Goal: Information Seeking & Learning: Learn about a topic

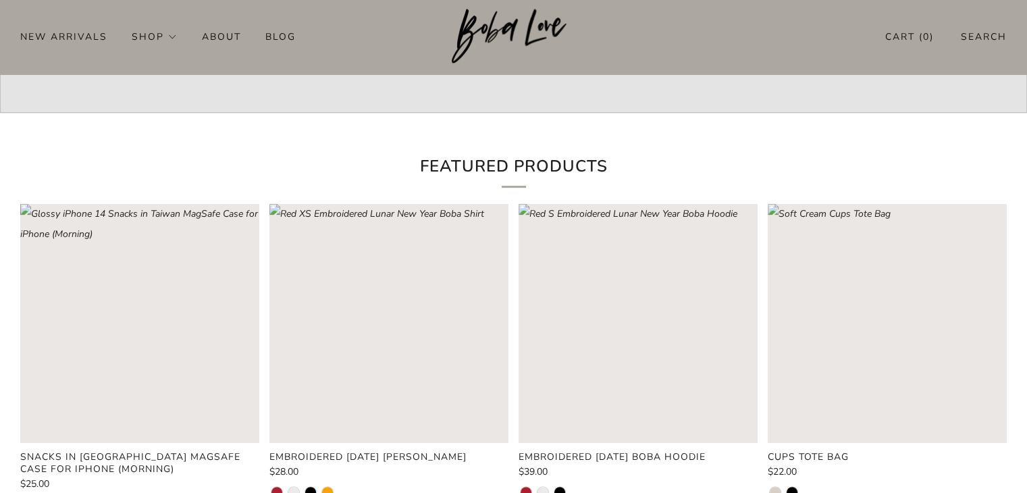
scroll to position [3896, 0]
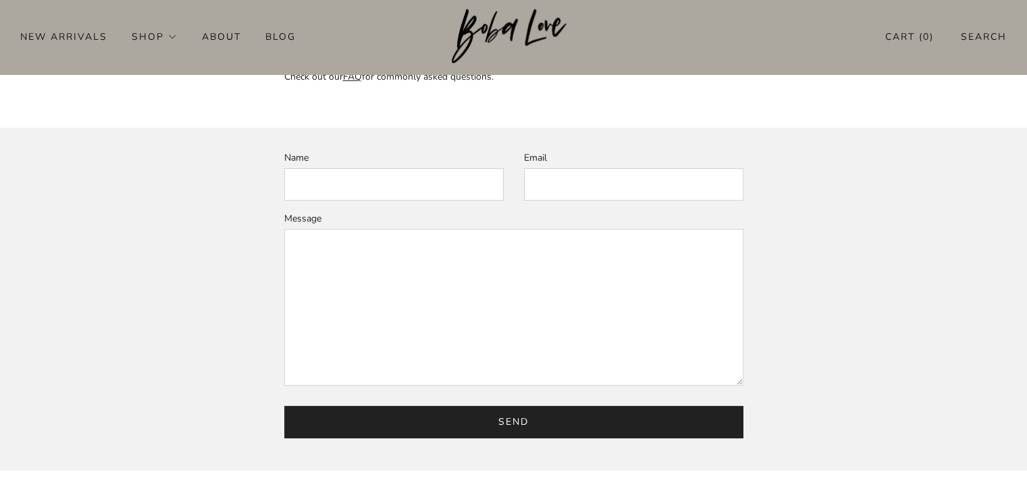
scroll to position [408, 0]
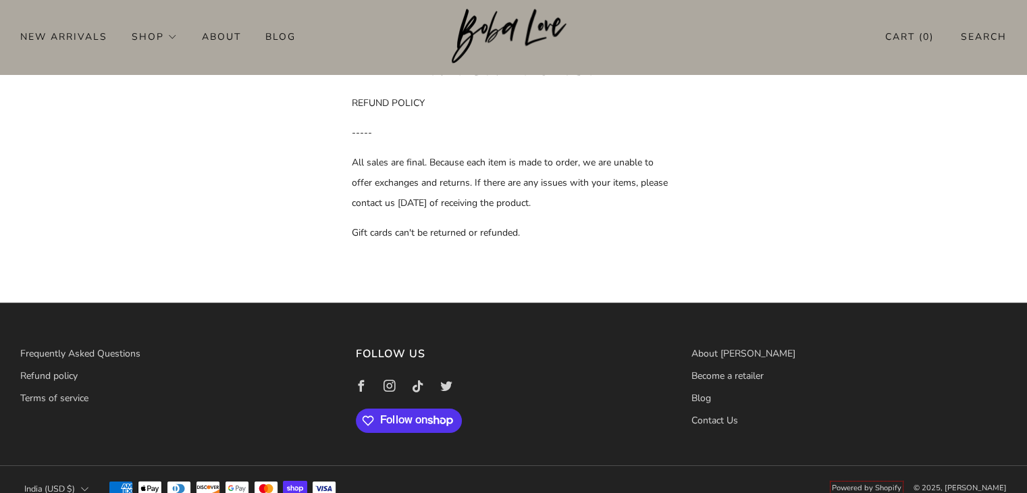
scroll to position [91, 0]
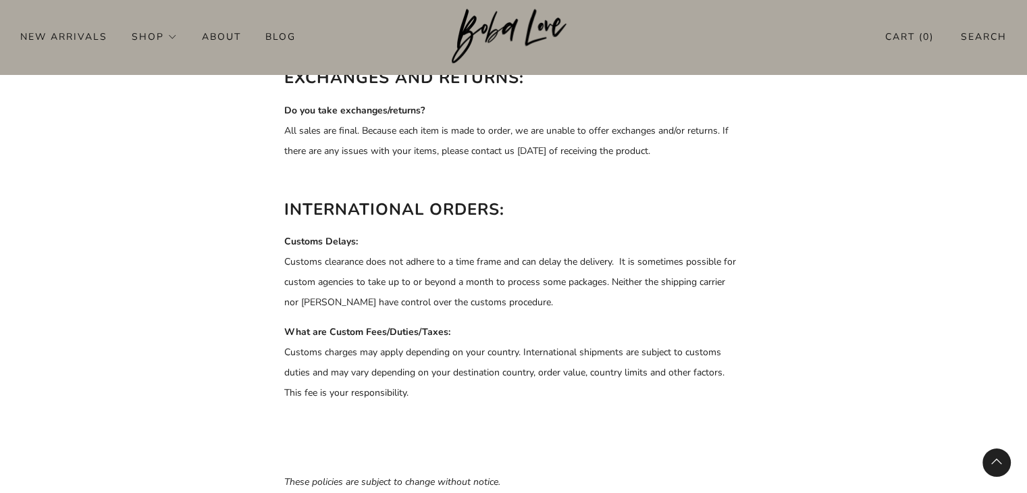
scroll to position [1016, 0]
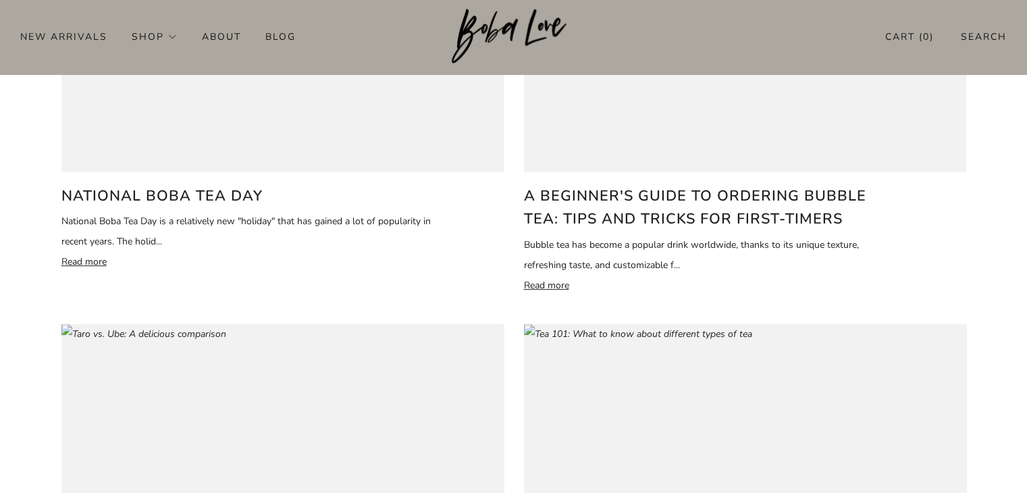
scroll to position [2285, 0]
